Goal: Find contact information: Find contact information

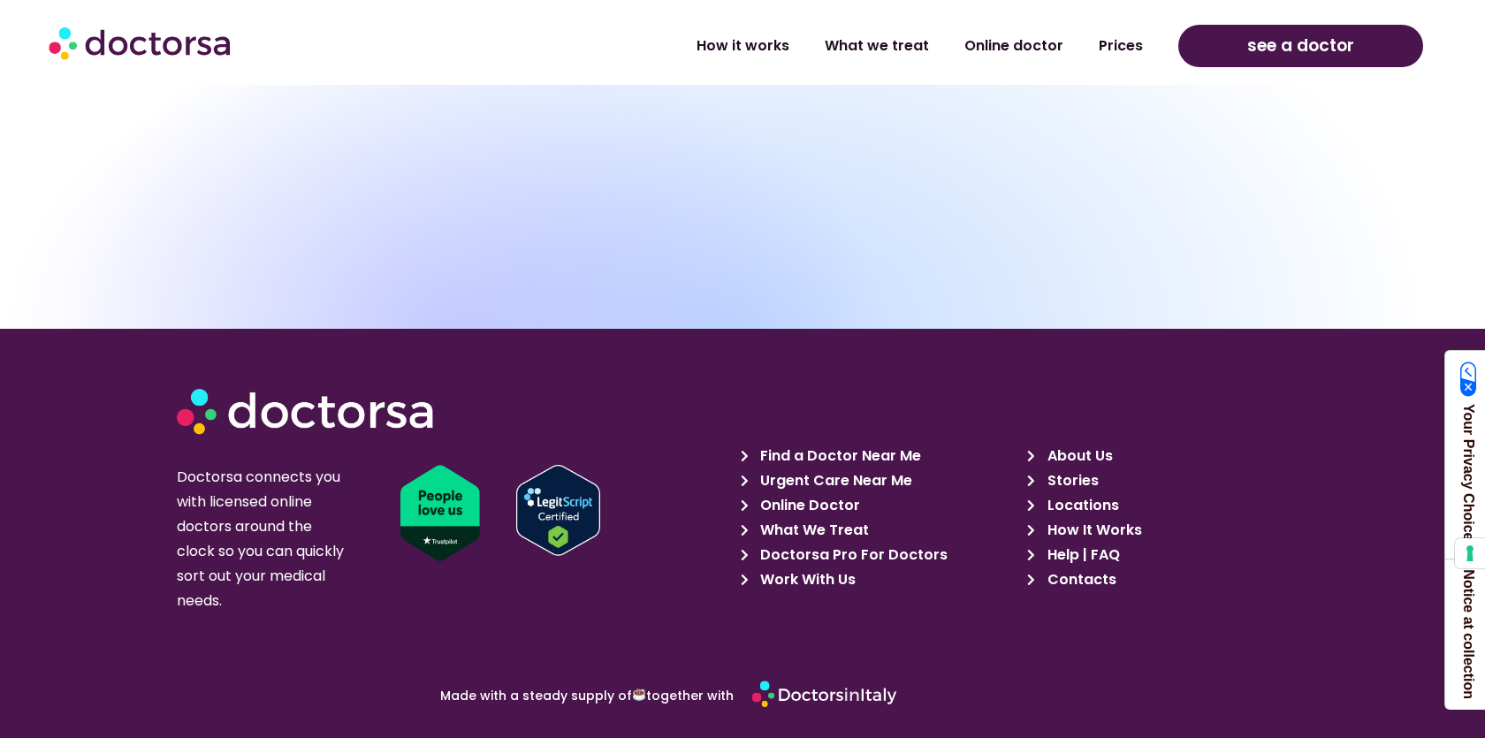
scroll to position [16885, 0]
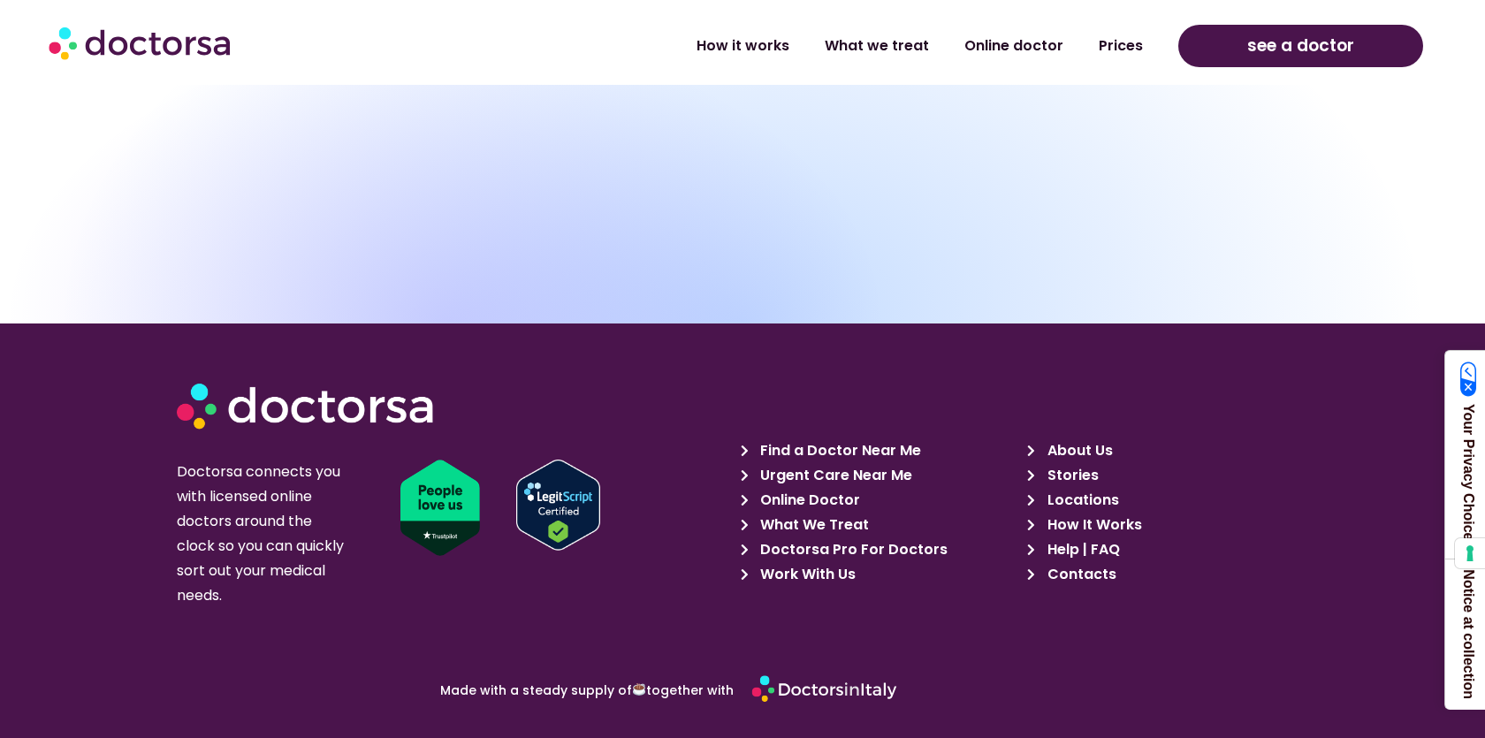
click at [1087, 562] on span "Contacts" at bounding box center [1079, 574] width 73 height 25
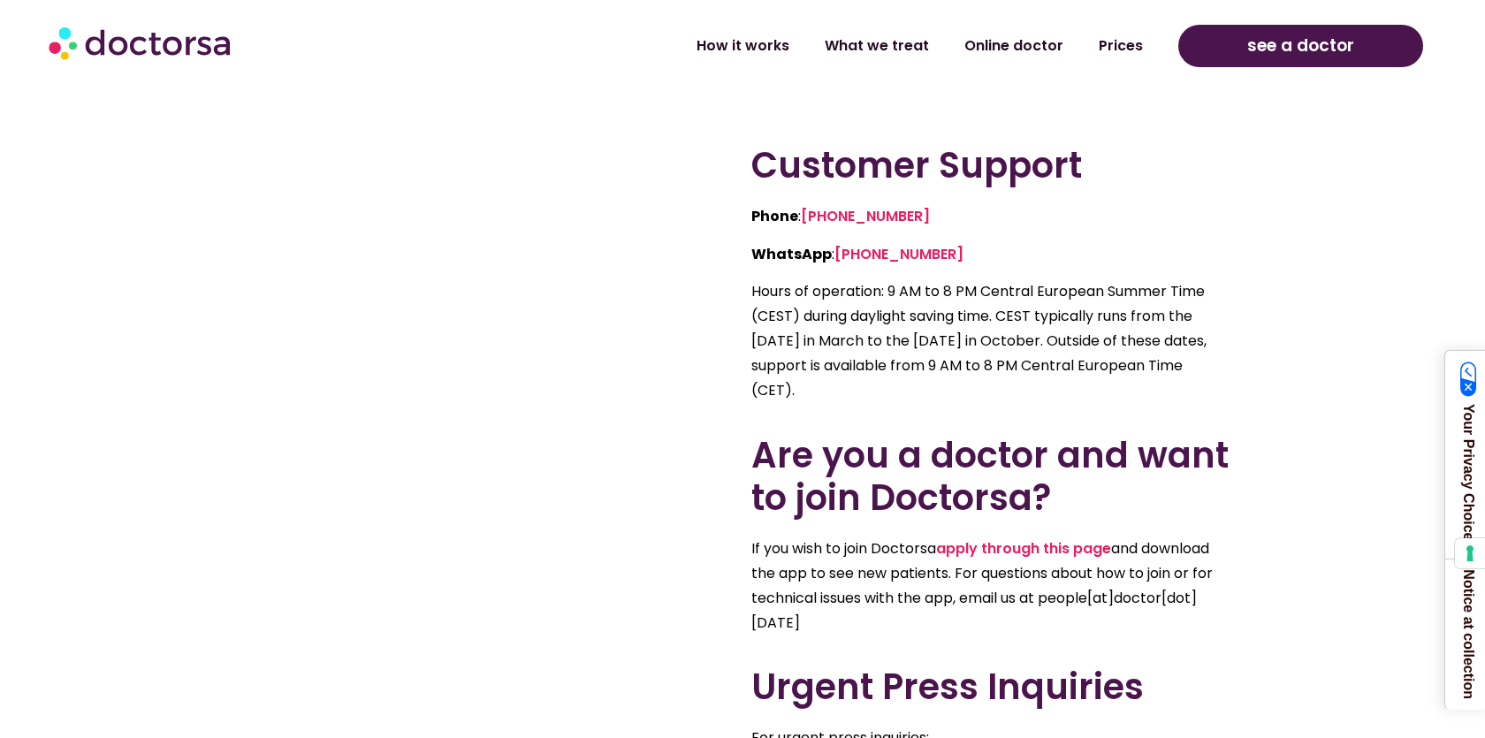
scroll to position [707, 0]
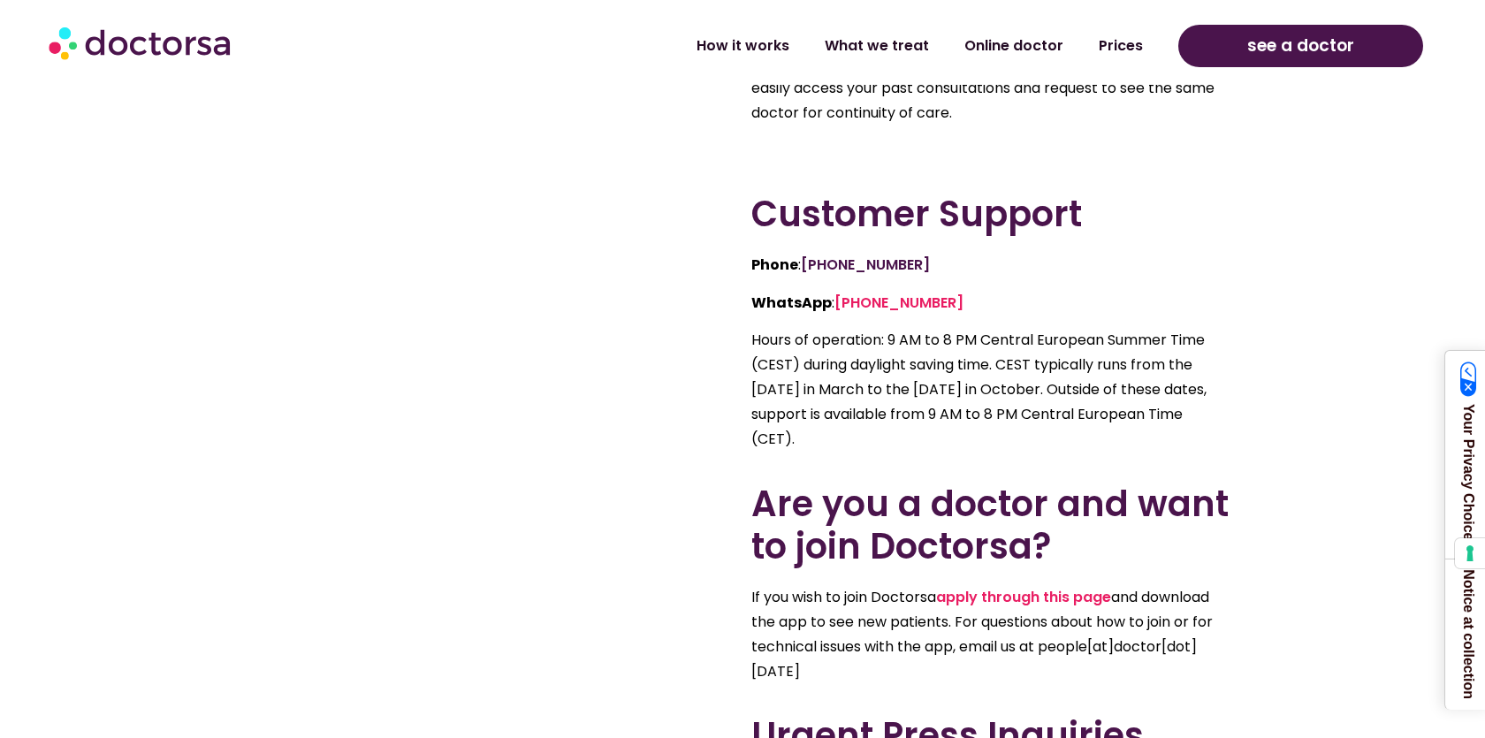
click at [893, 262] on link "[PHONE_NUMBER]" at bounding box center [865, 265] width 129 height 20
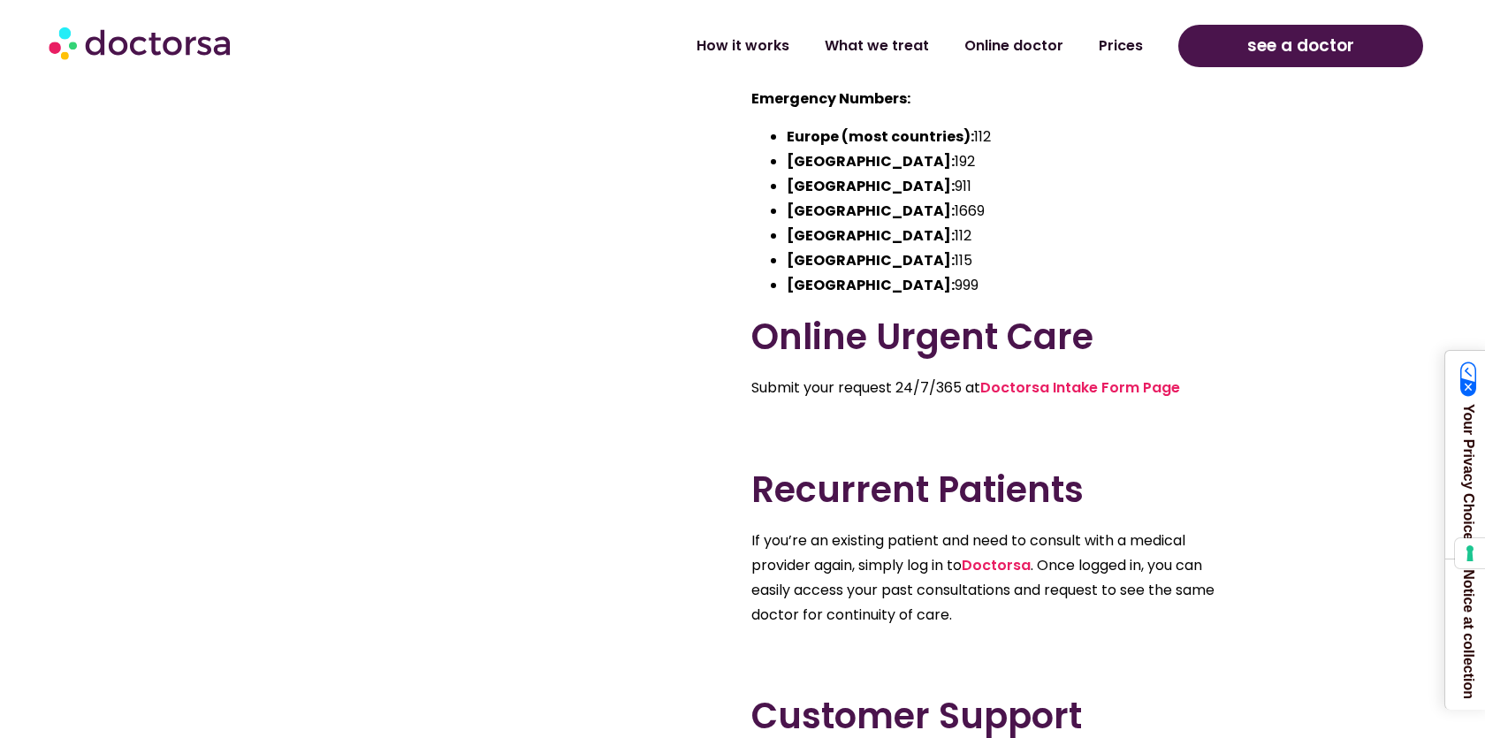
scroll to position [353, 0]
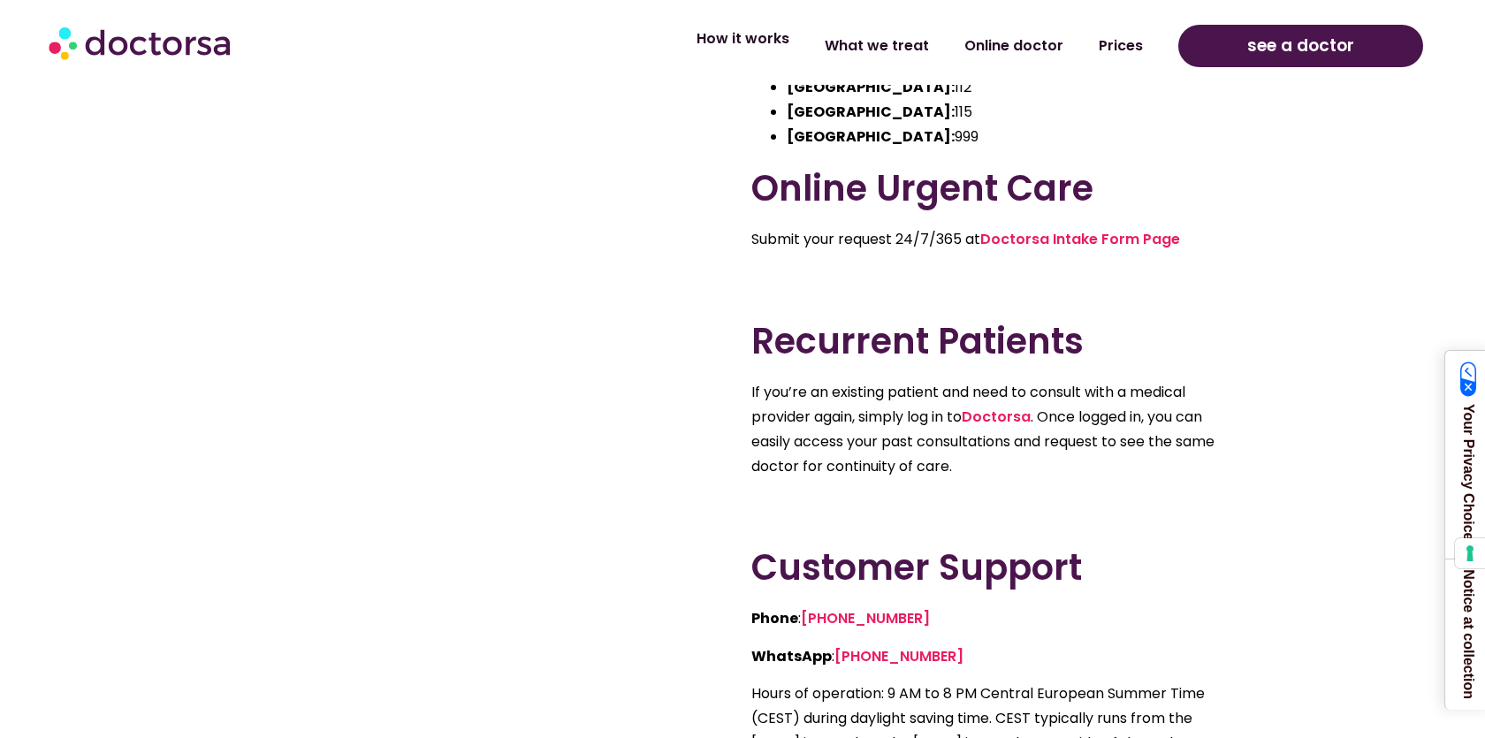
click at [761, 45] on link "How it works" at bounding box center [743, 39] width 128 height 41
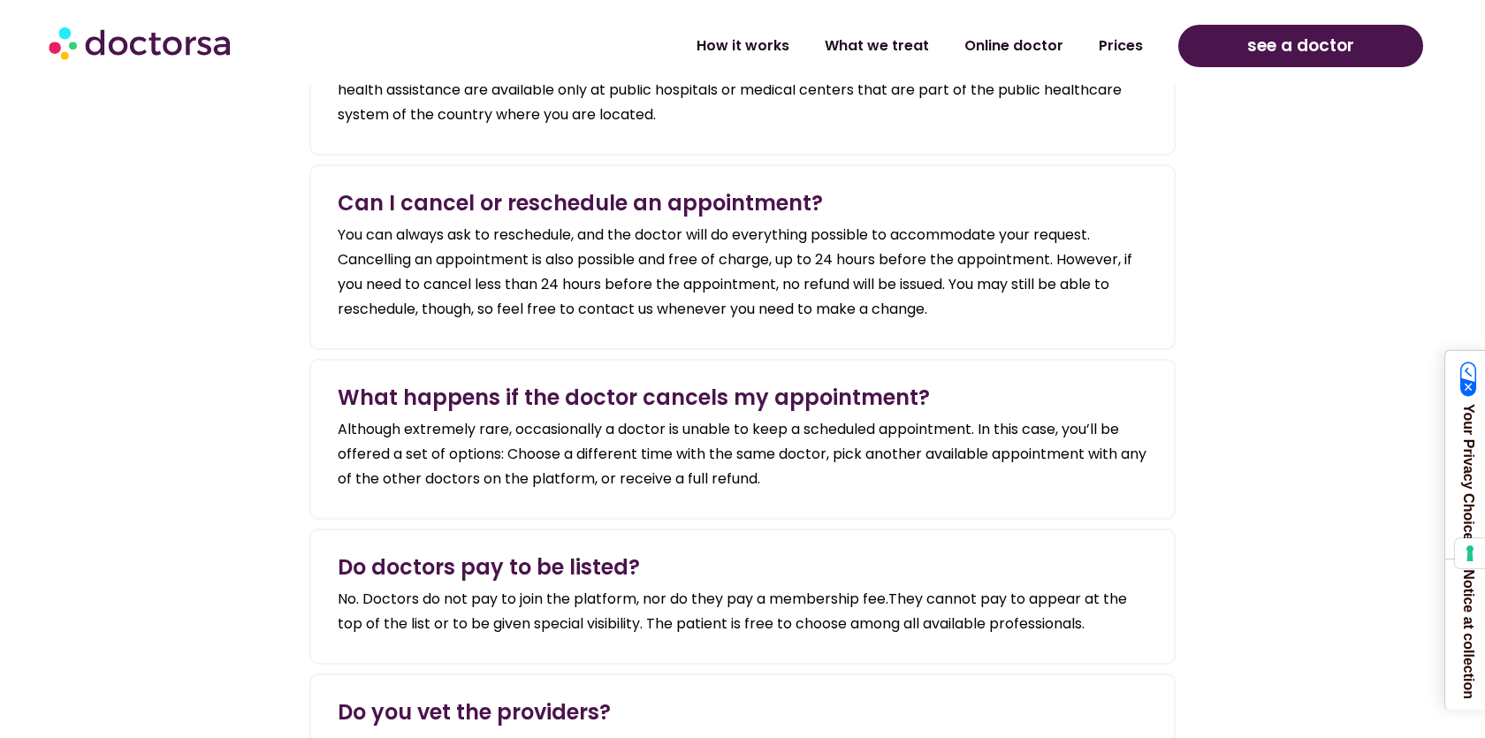
scroll to position [3181, 0]
